Goal: Task Accomplishment & Management: Use online tool/utility

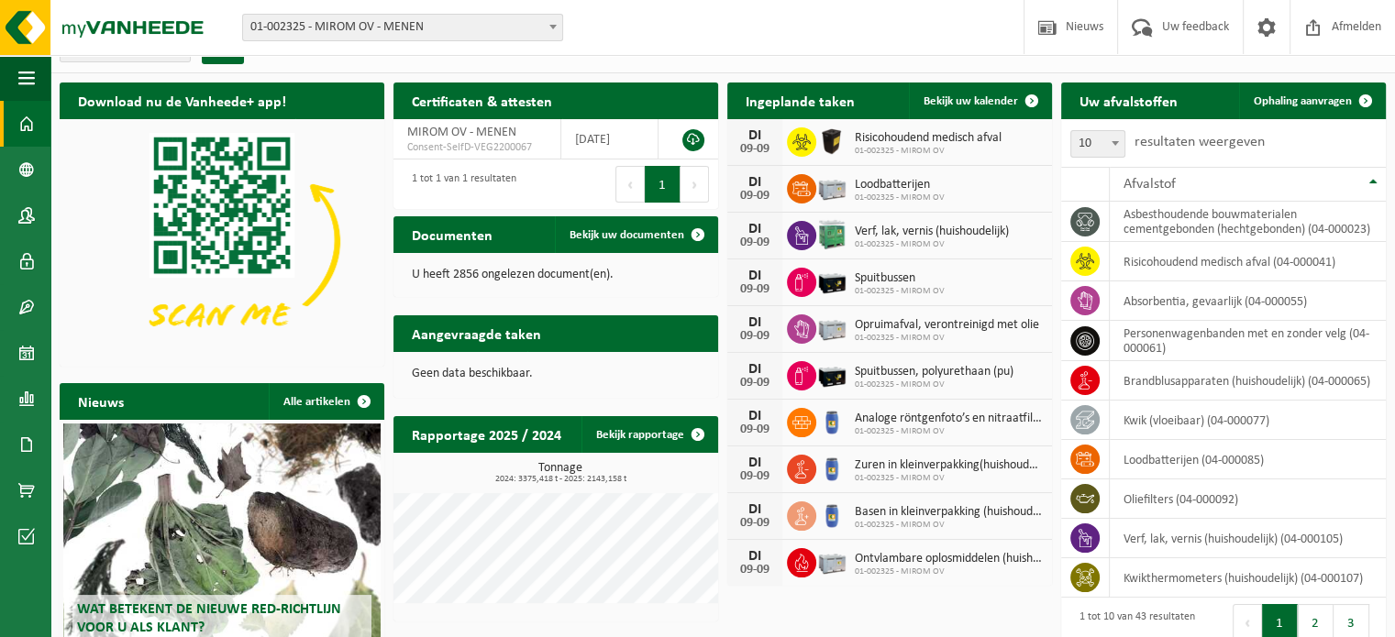
scroll to position [29, 0]
click at [1277, 97] on span "Ophaling aanvragen" at bounding box center [1303, 101] width 98 height 12
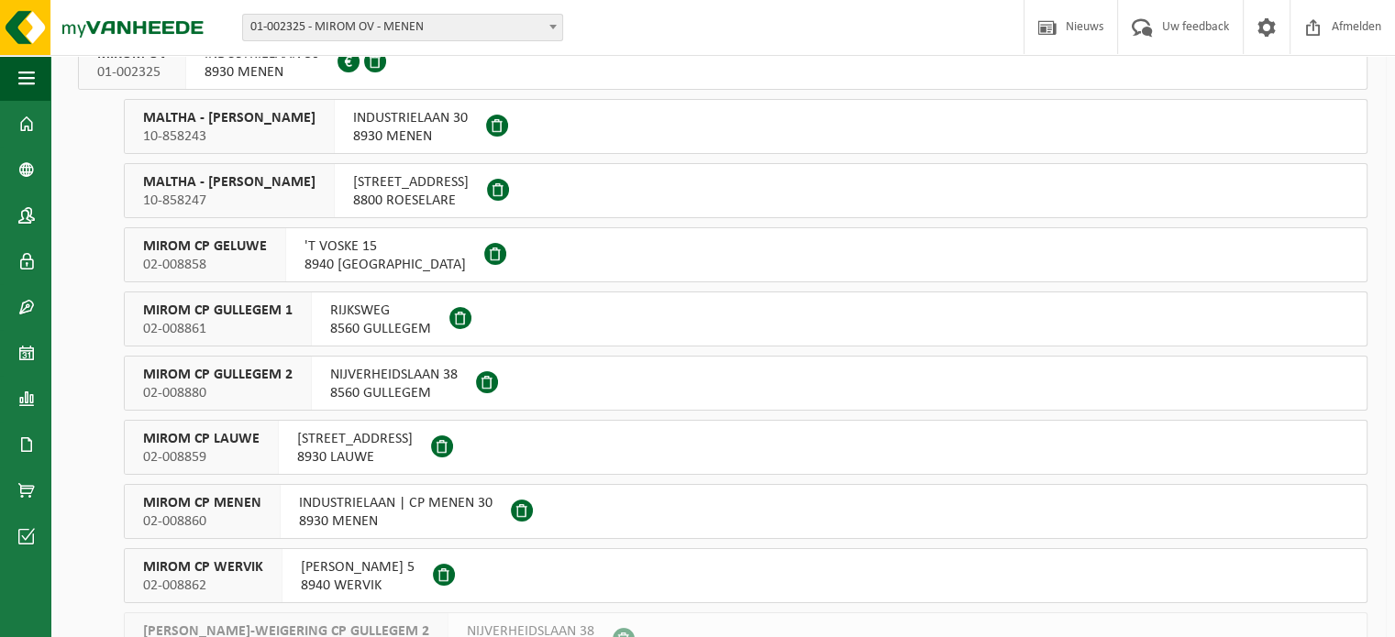
scroll to position [164, 0]
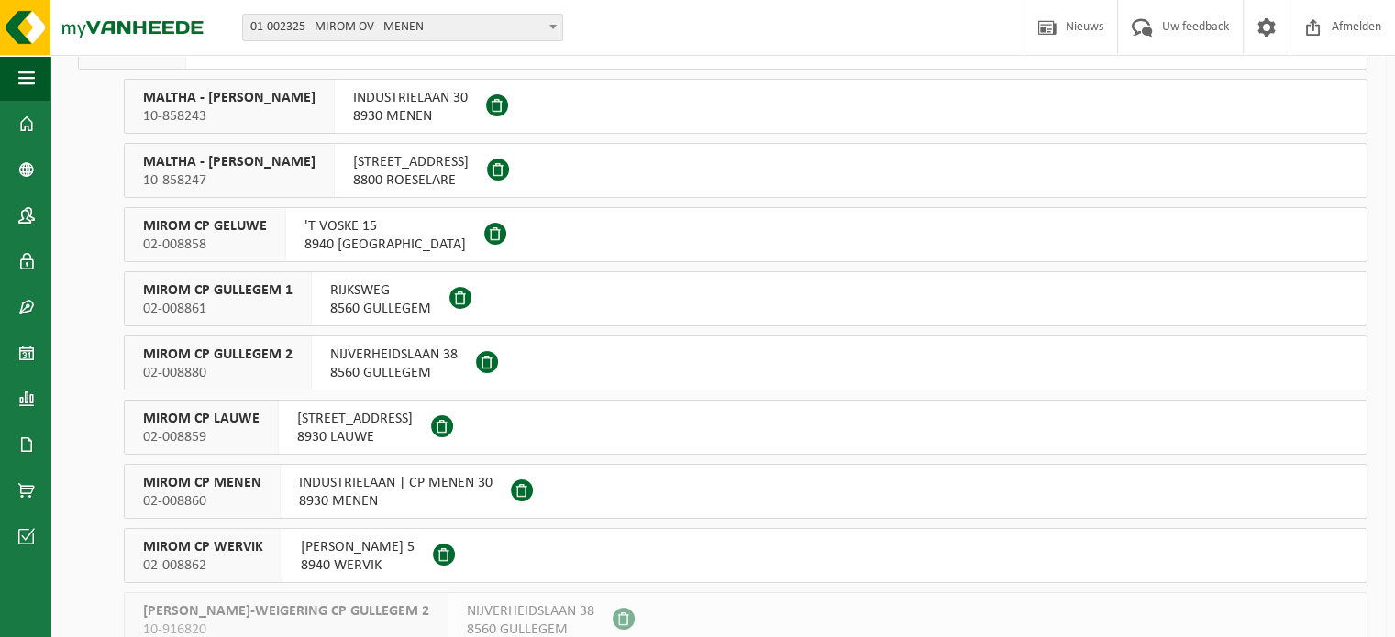
click at [384, 354] on span "NIJVERHEIDSLAAN 38" at bounding box center [393, 355] width 127 height 18
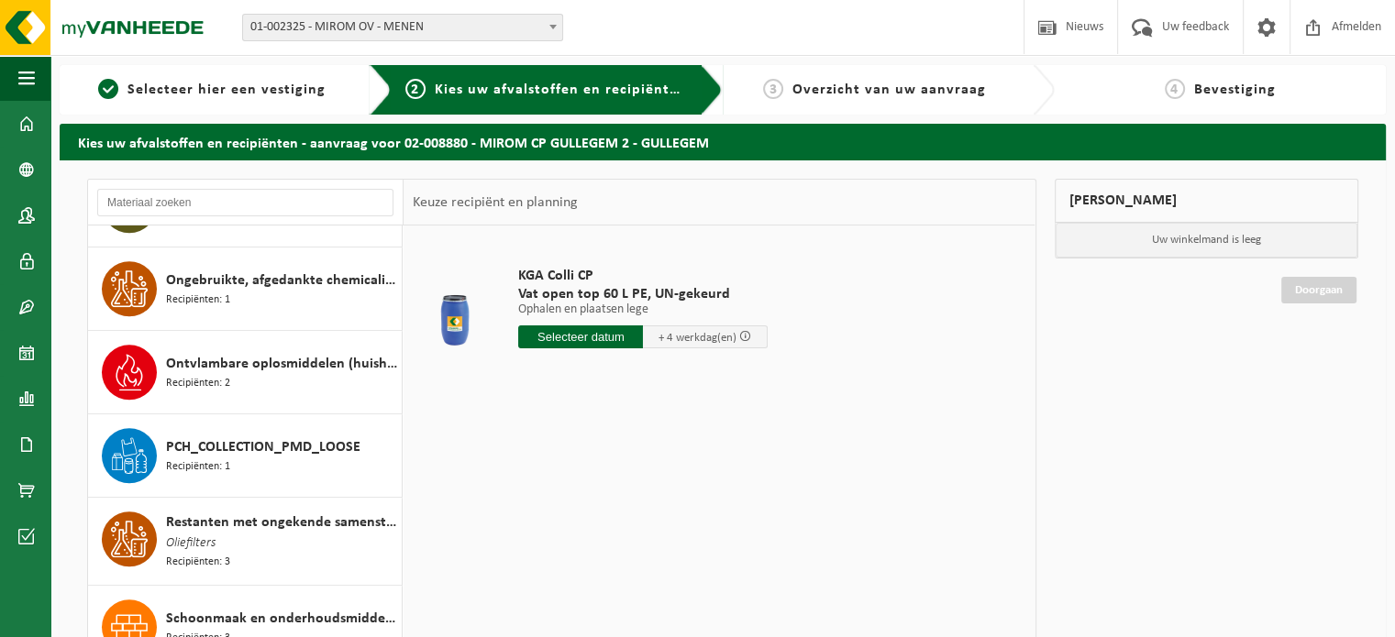
scroll to position [1366, 0]
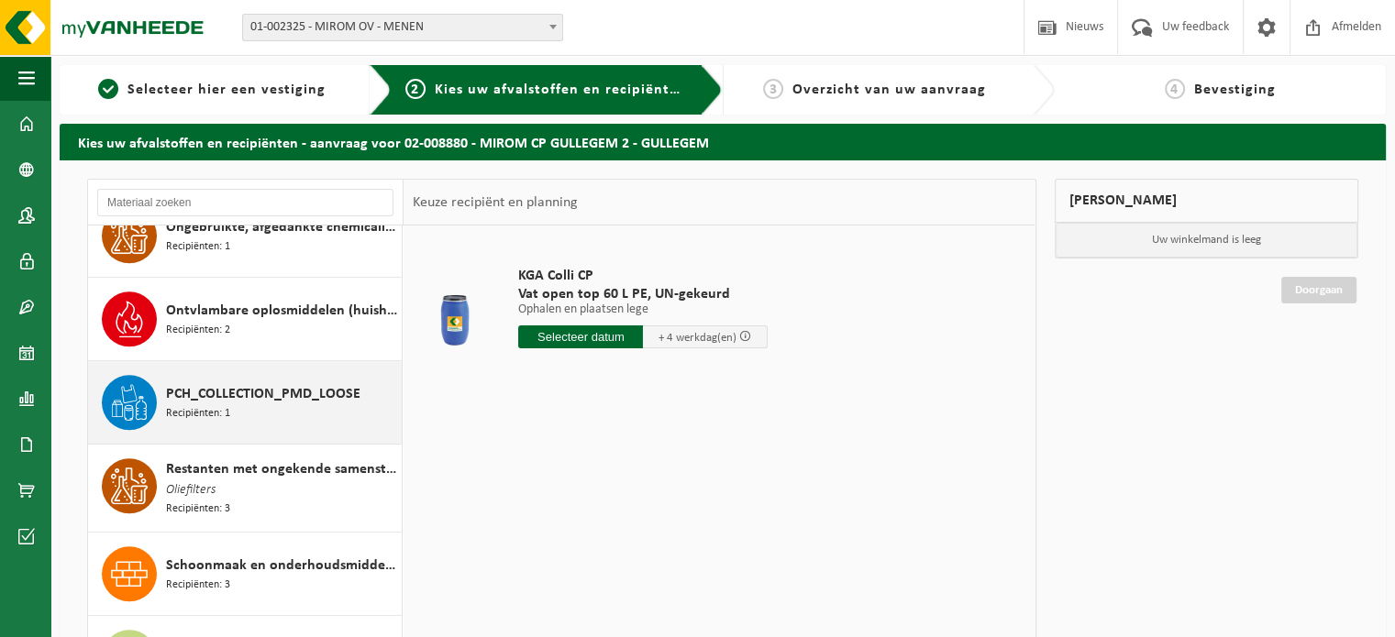
click at [308, 407] on div "PCH_COLLECTION_PMD_LOOSE Recipiënten: 1" at bounding box center [281, 402] width 231 height 55
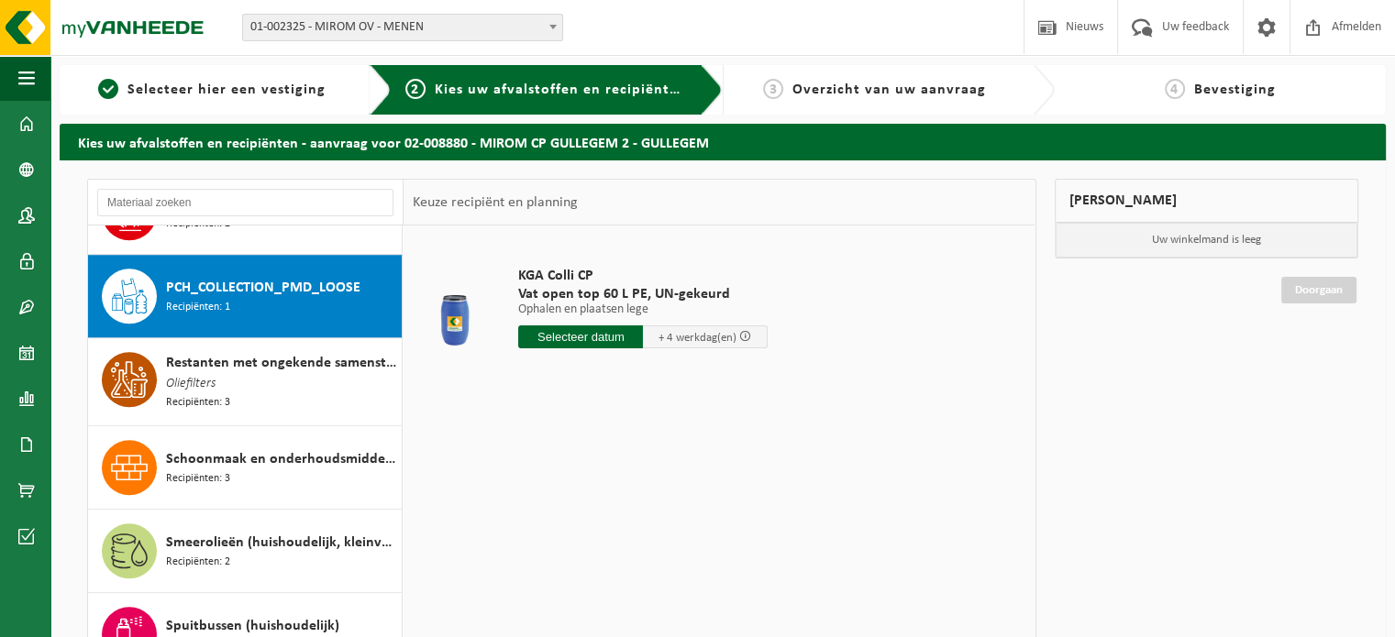
scroll to position [1499, 0]
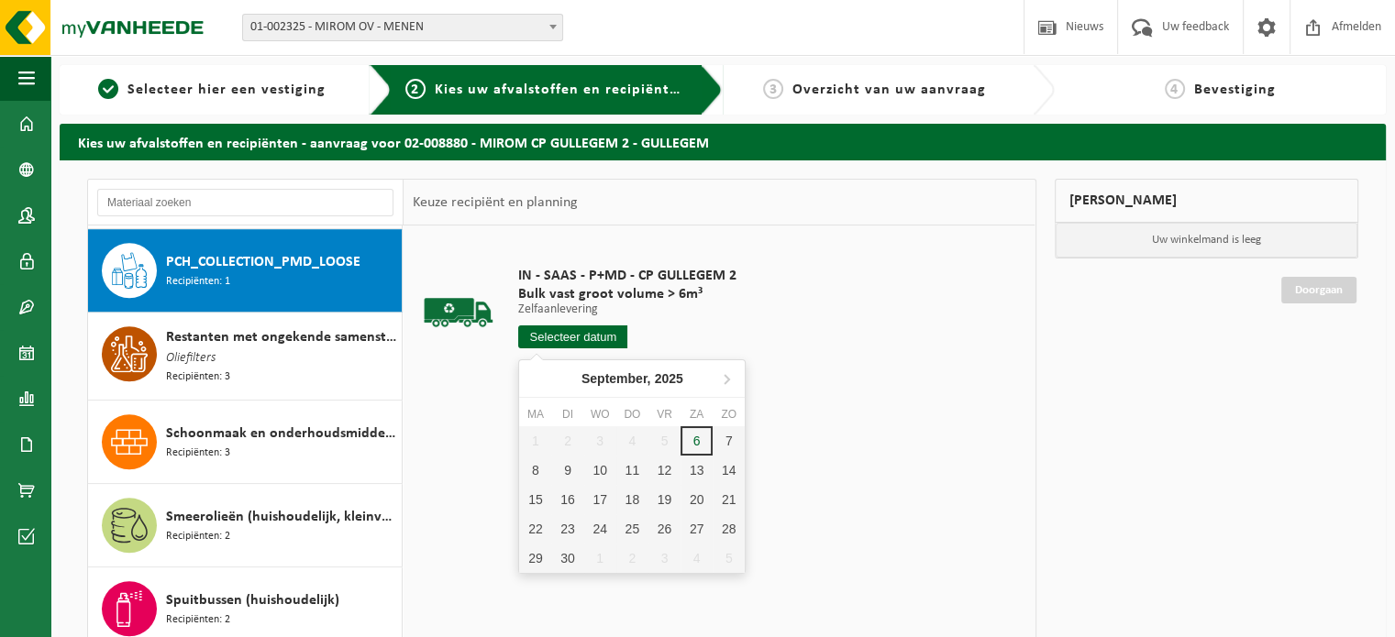
click at [546, 343] on input "text" at bounding box center [572, 337] width 109 height 23
click at [535, 467] on div "8" at bounding box center [535, 470] width 32 height 29
type input "Van 2025-09-08"
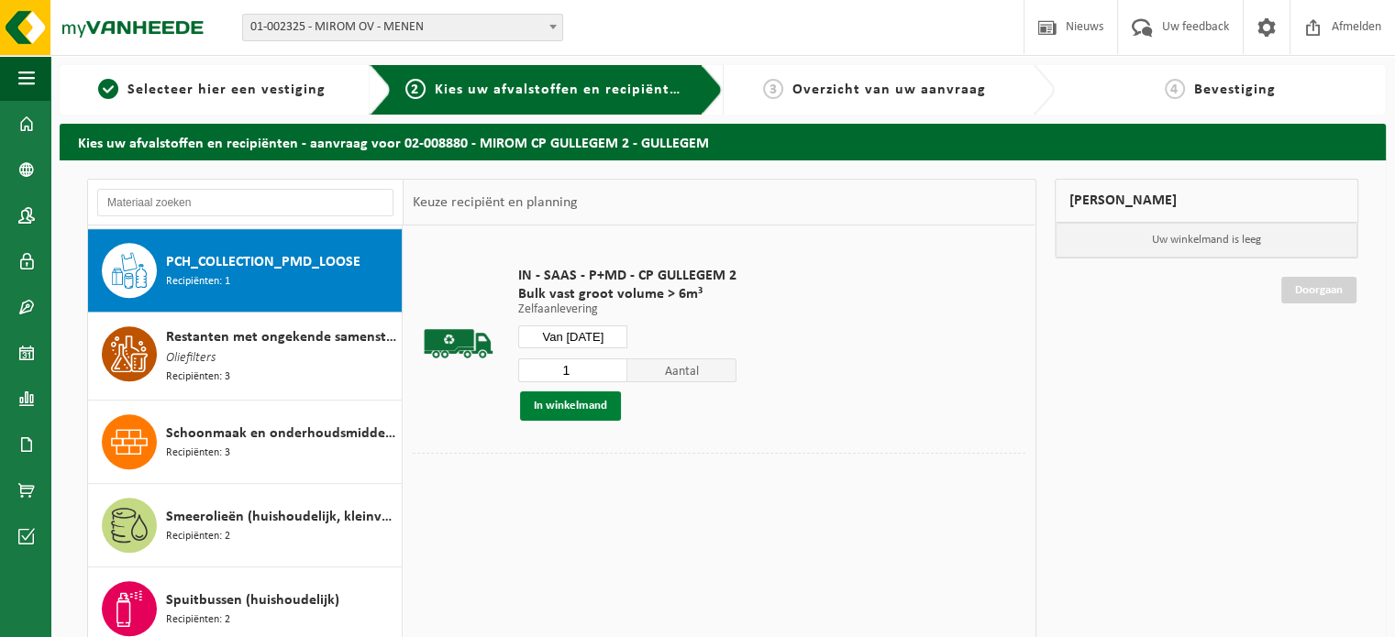
click at [565, 414] on button "In winkelmand" at bounding box center [570, 406] width 101 height 29
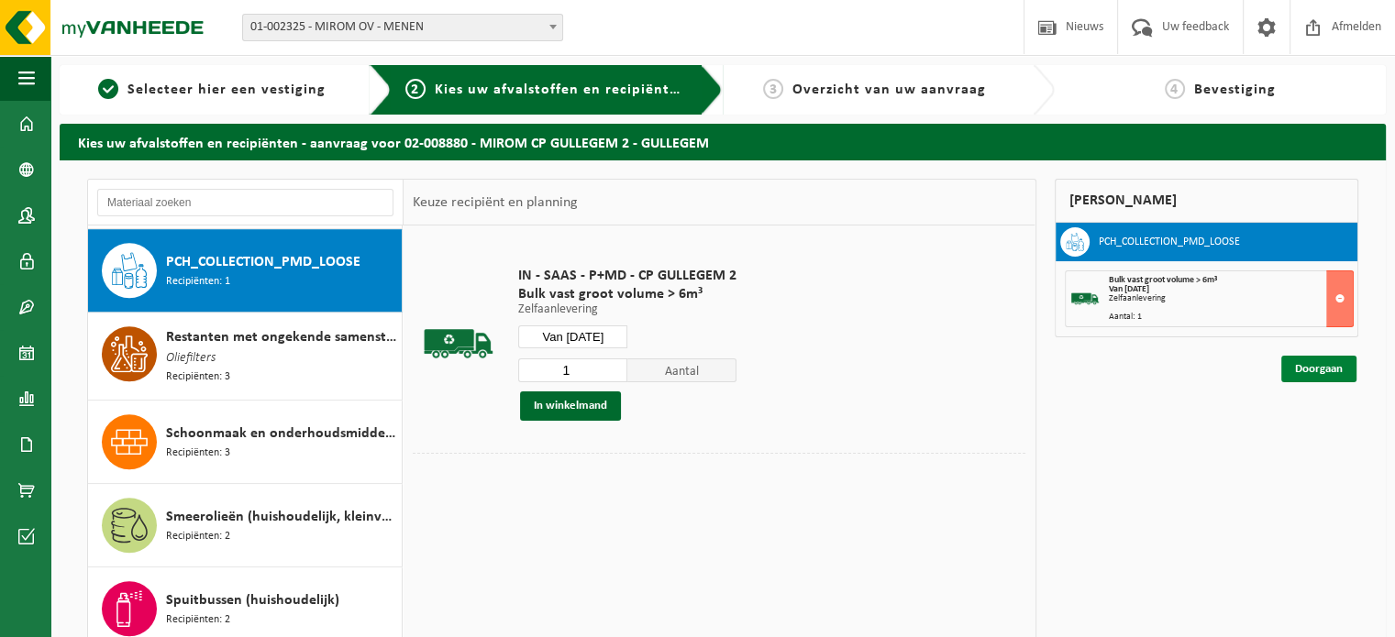
click at [1310, 368] on link "Doorgaan" at bounding box center [1318, 369] width 75 height 27
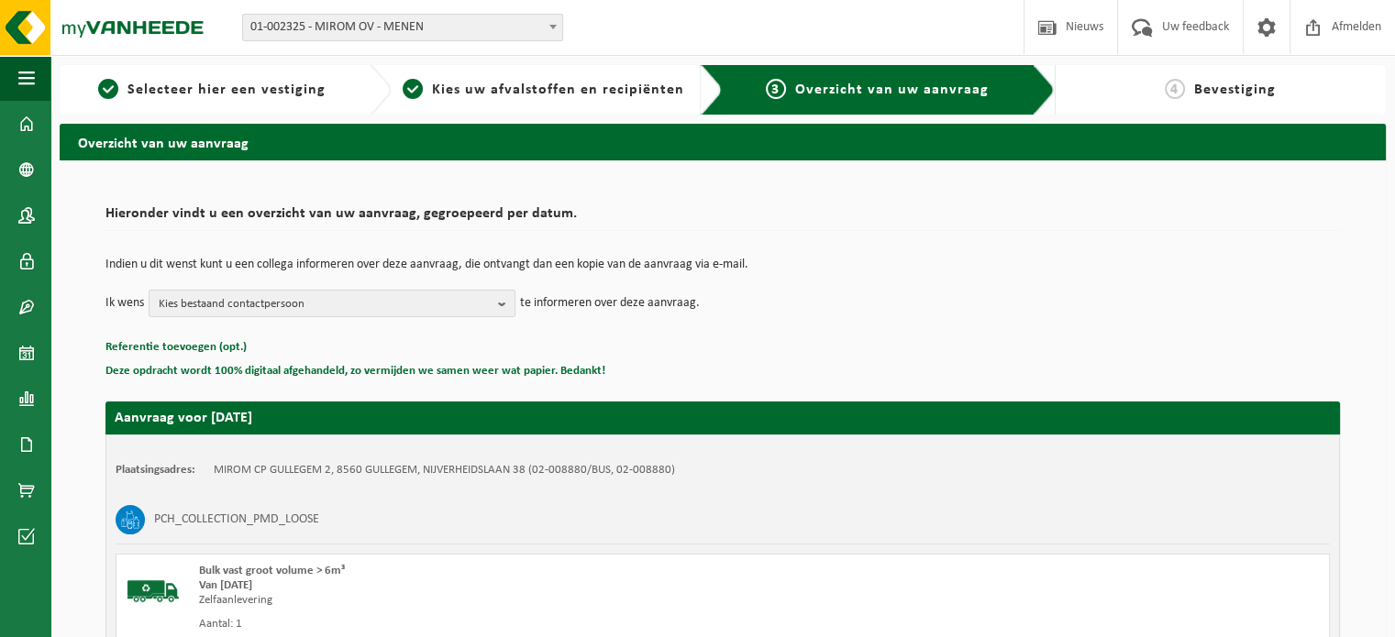
scroll to position [241, 0]
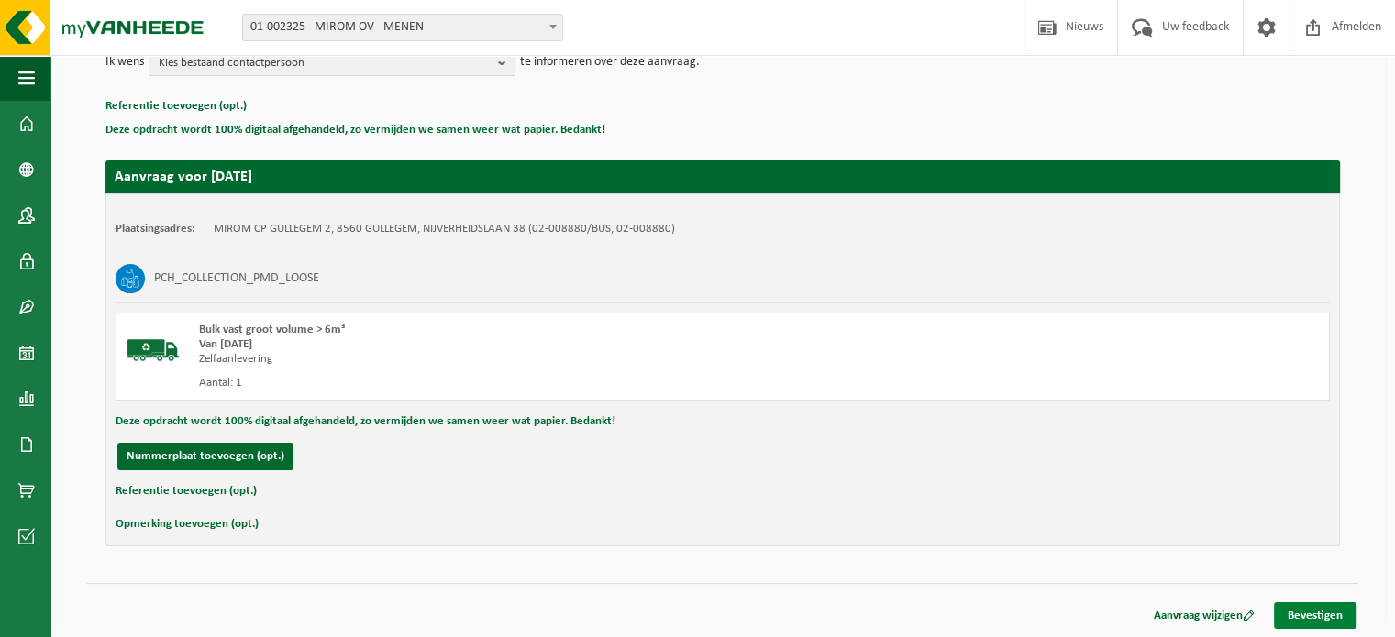
click at [1316, 612] on link "Bevestigen" at bounding box center [1315, 616] width 83 height 27
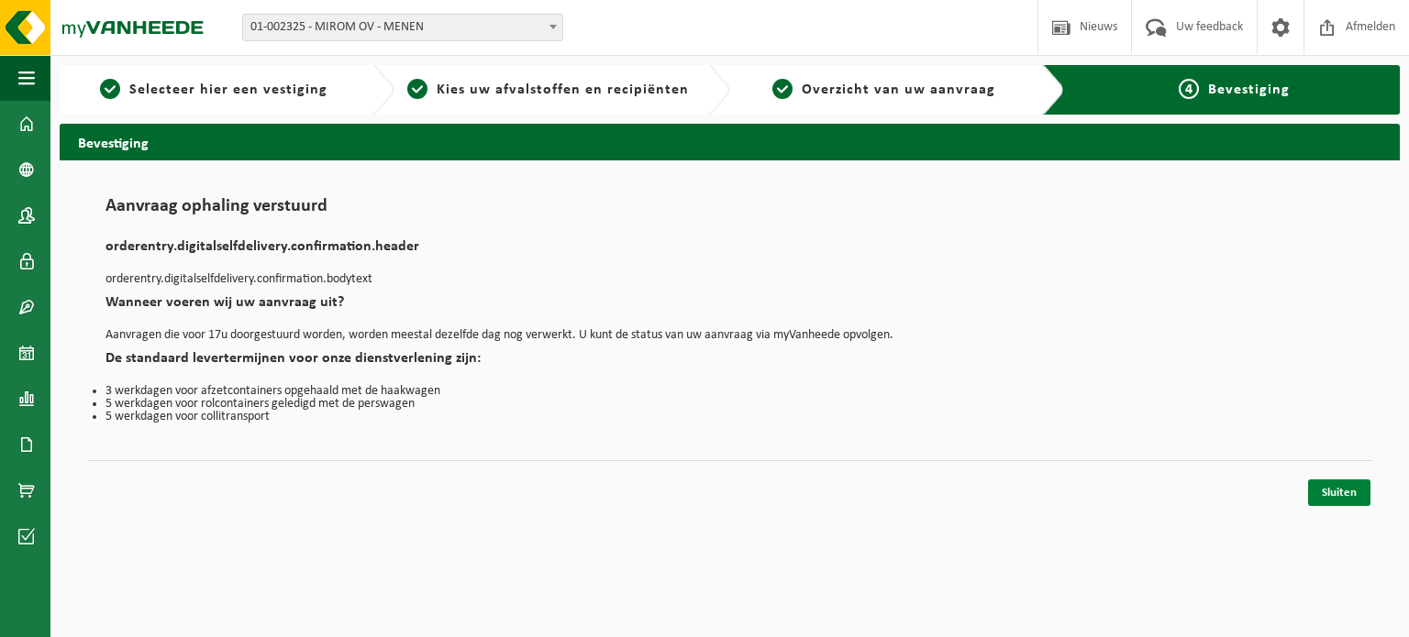
click at [1337, 492] on link "Sluiten" at bounding box center [1339, 493] width 62 height 27
